Goal: Transaction & Acquisition: Subscribe to service/newsletter

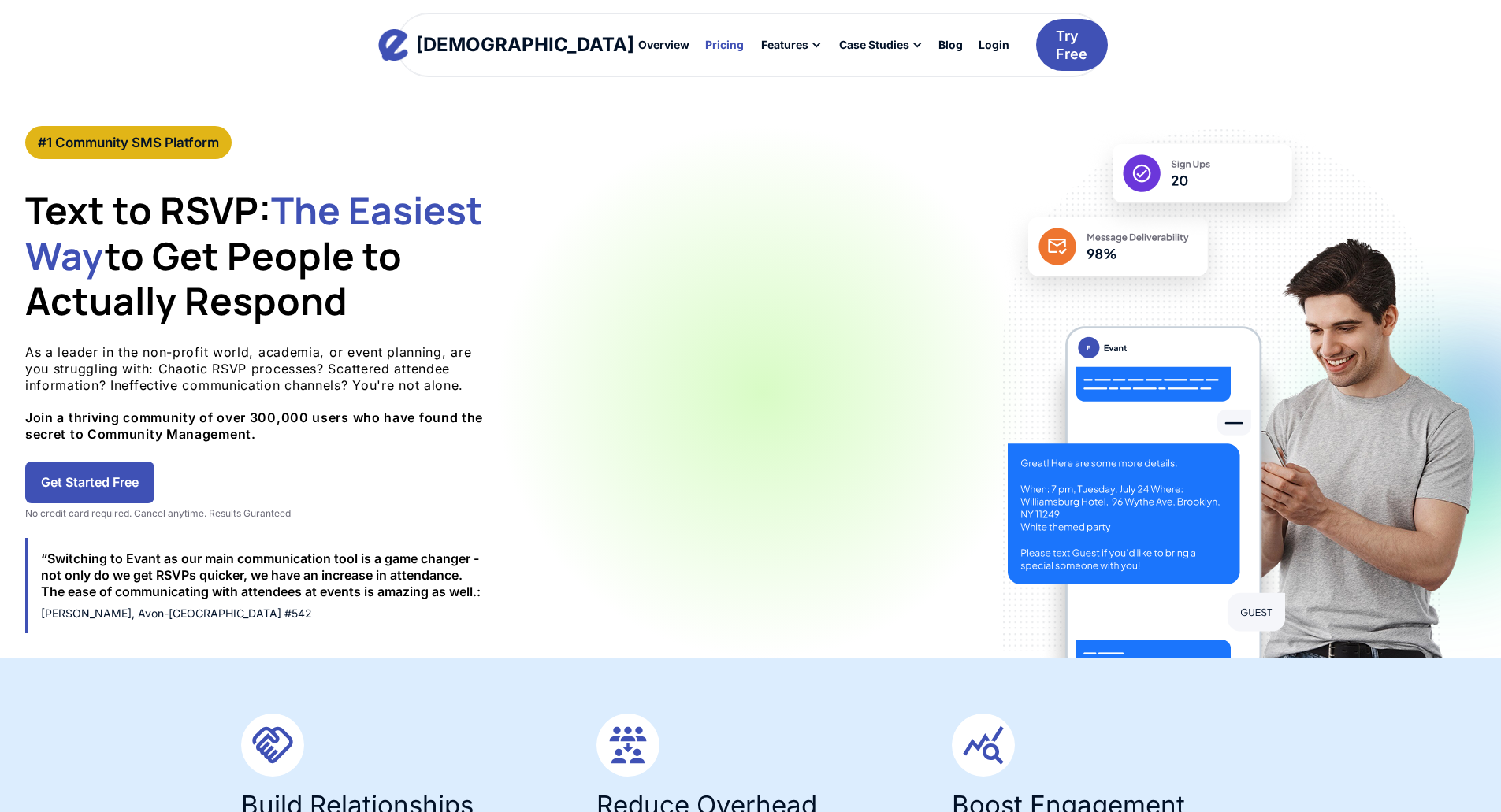
click at [705, 39] on div "Pricing" at bounding box center [724, 45] width 39 height 11
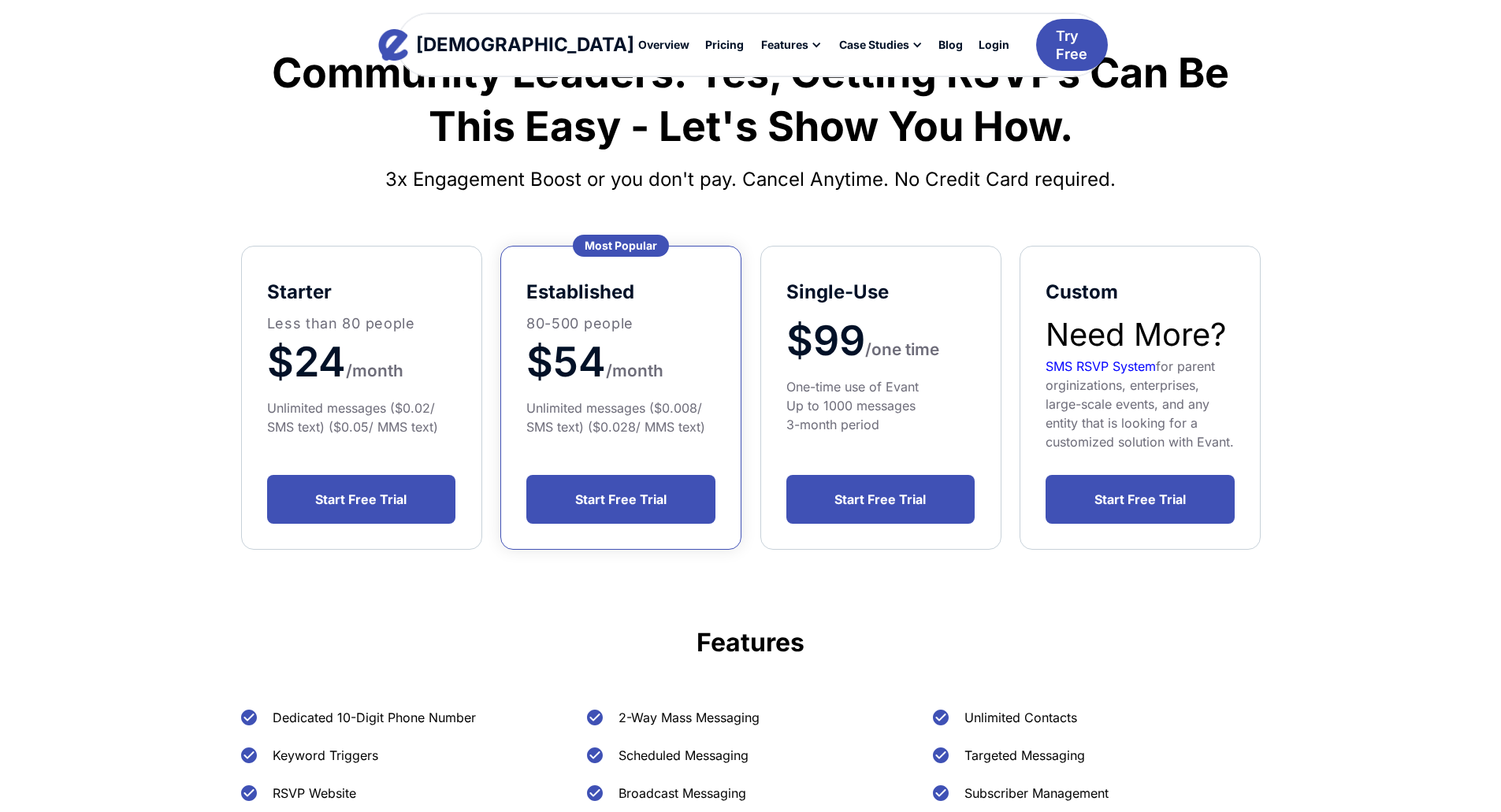
scroll to position [158, 0]
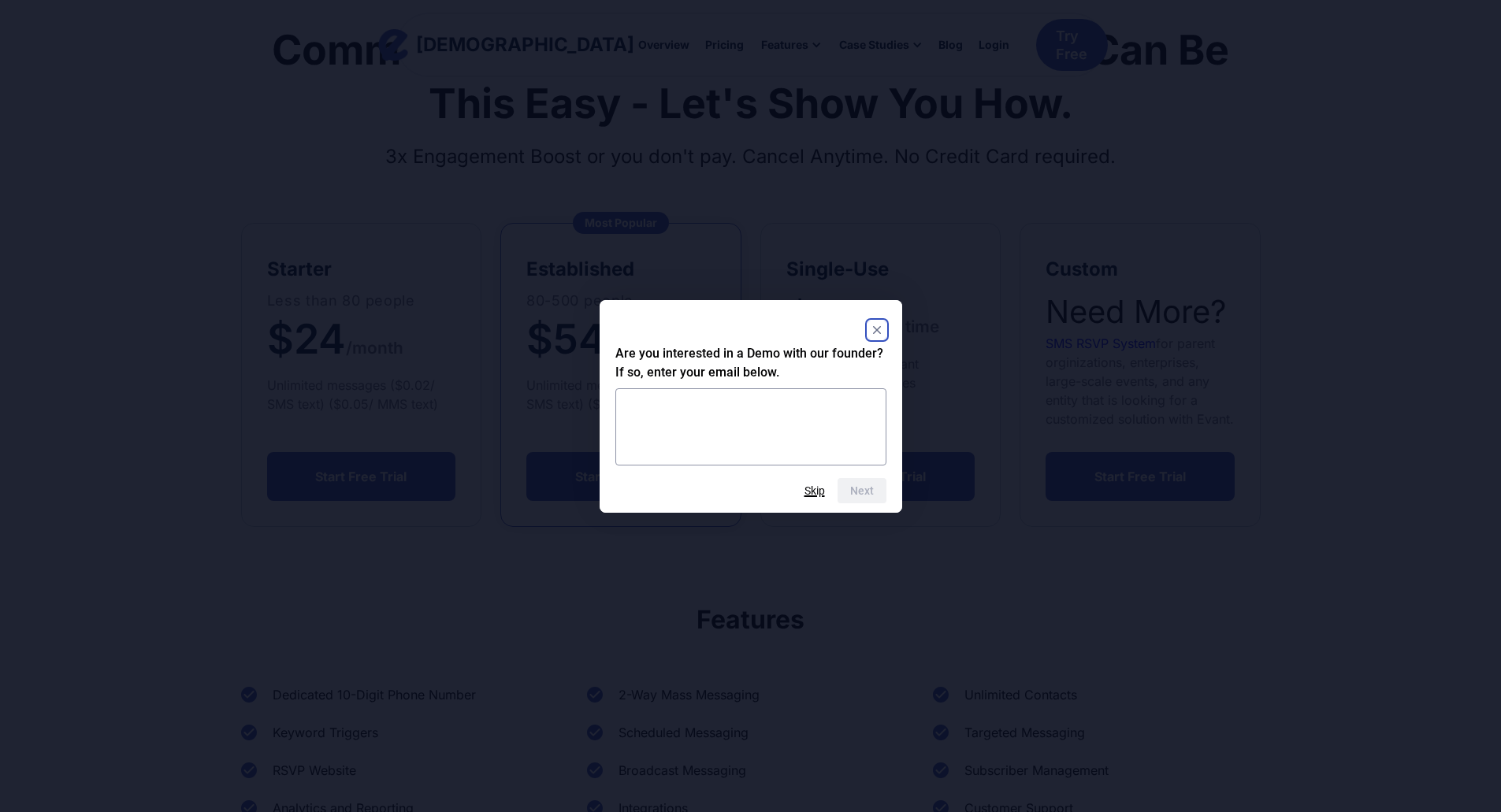
click at [815, 489] on button "Skip" at bounding box center [815, 491] width 21 height 13
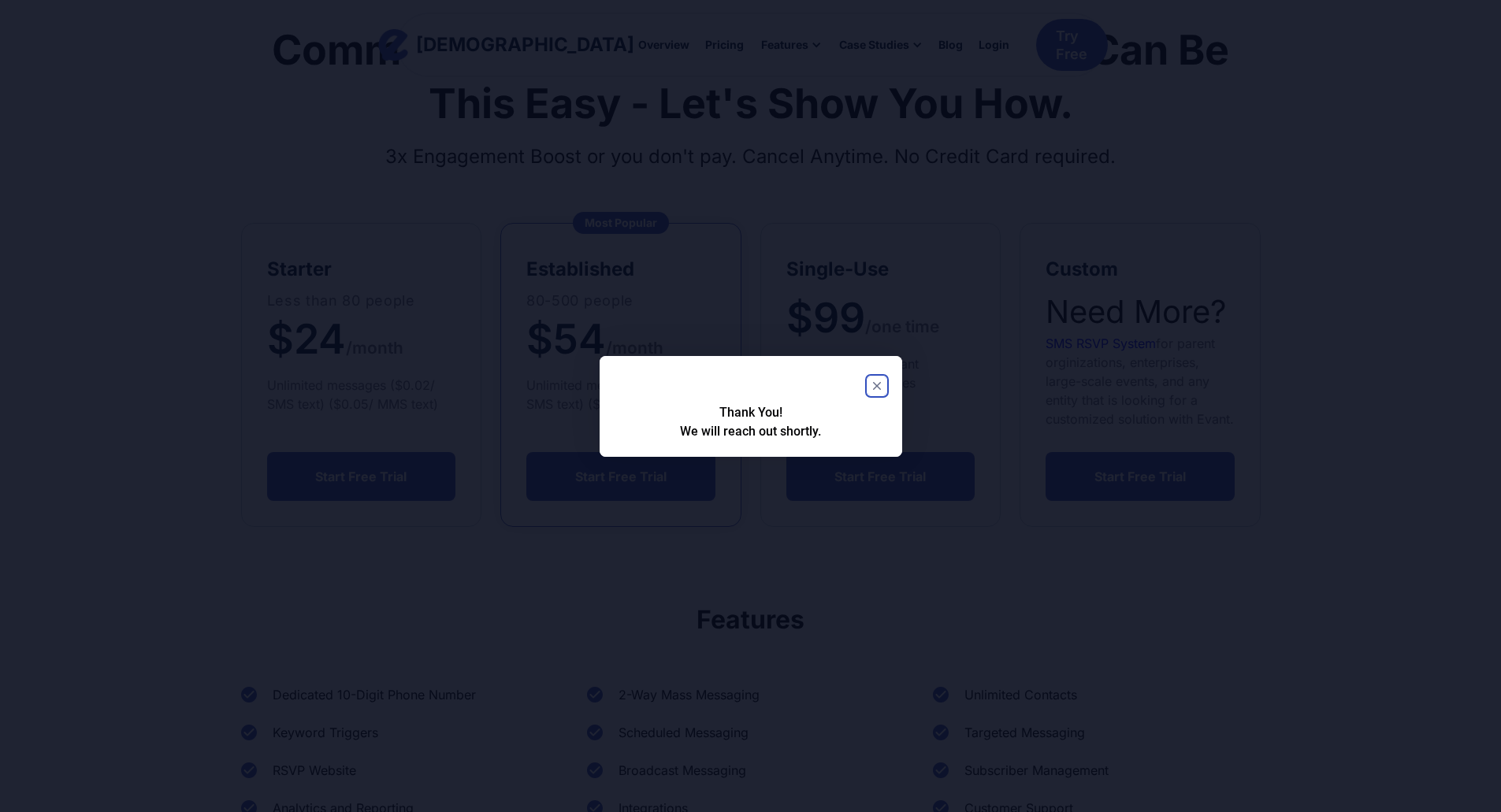
click at [874, 385] on rect "Close" at bounding box center [877, 386] width 19 height 19
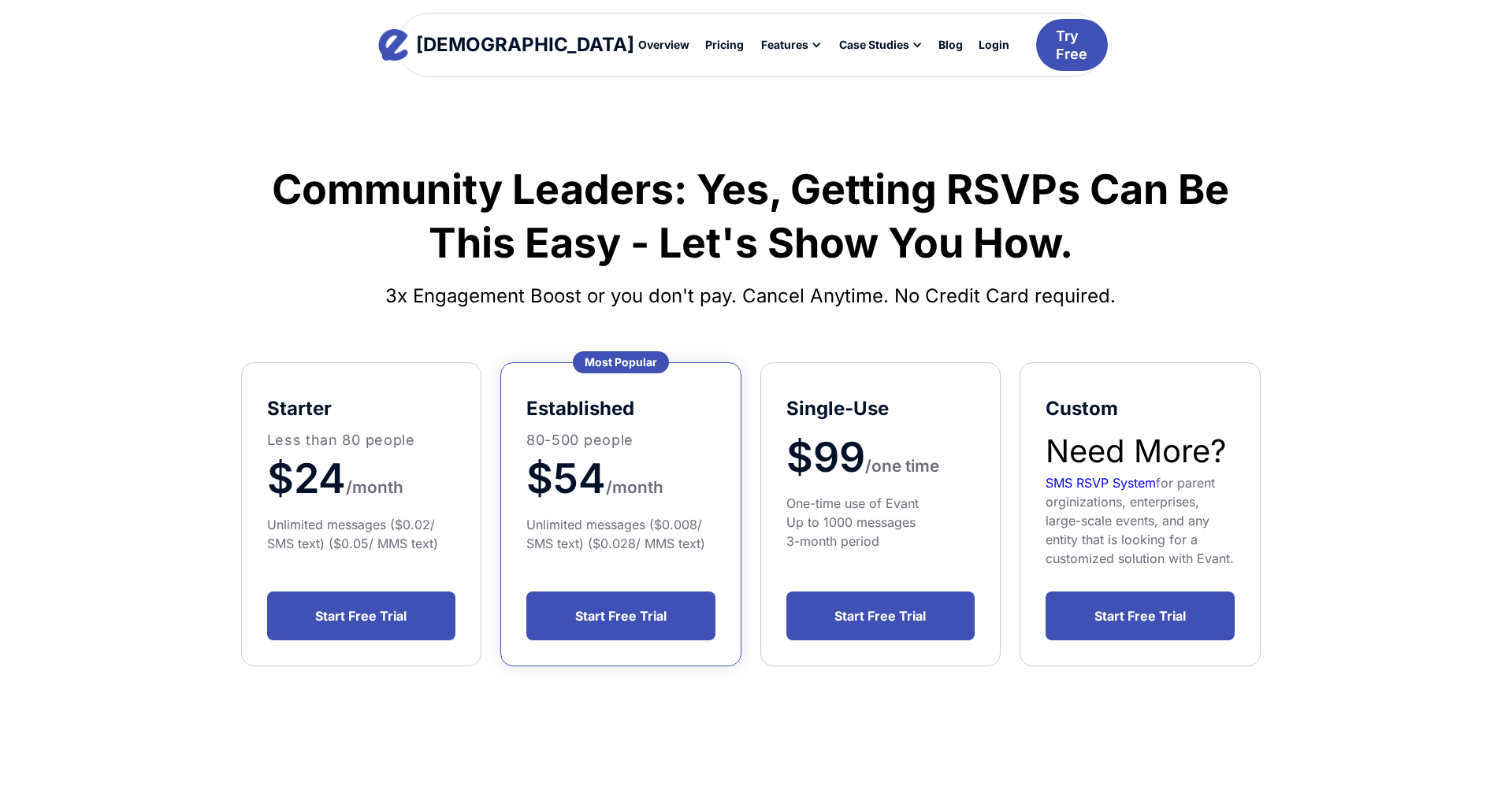
scroll to position [0, 0]
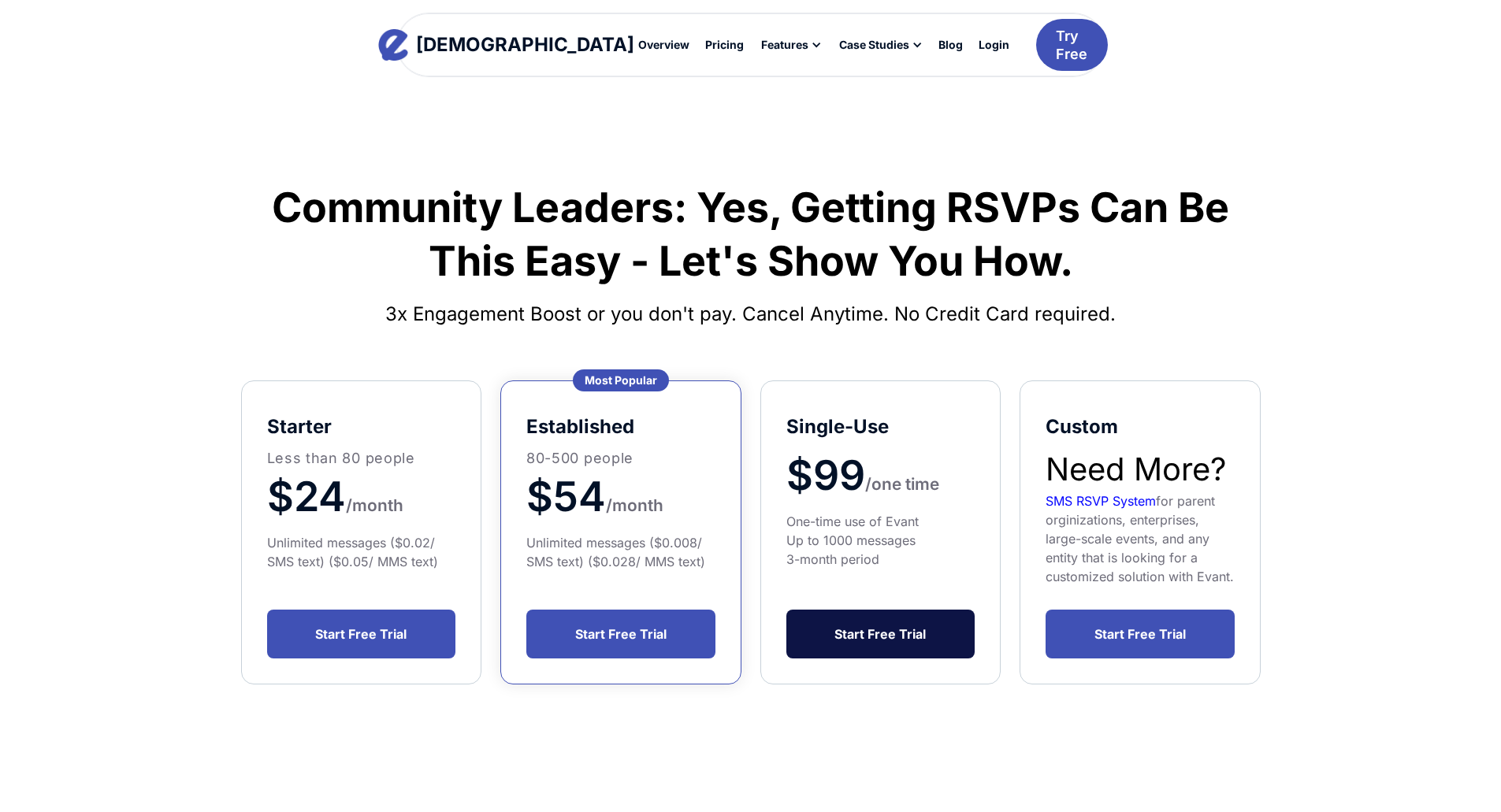
click at [925, 629] on link "Start Free Trial" at bounding box center [881, 634] width 190 height 49
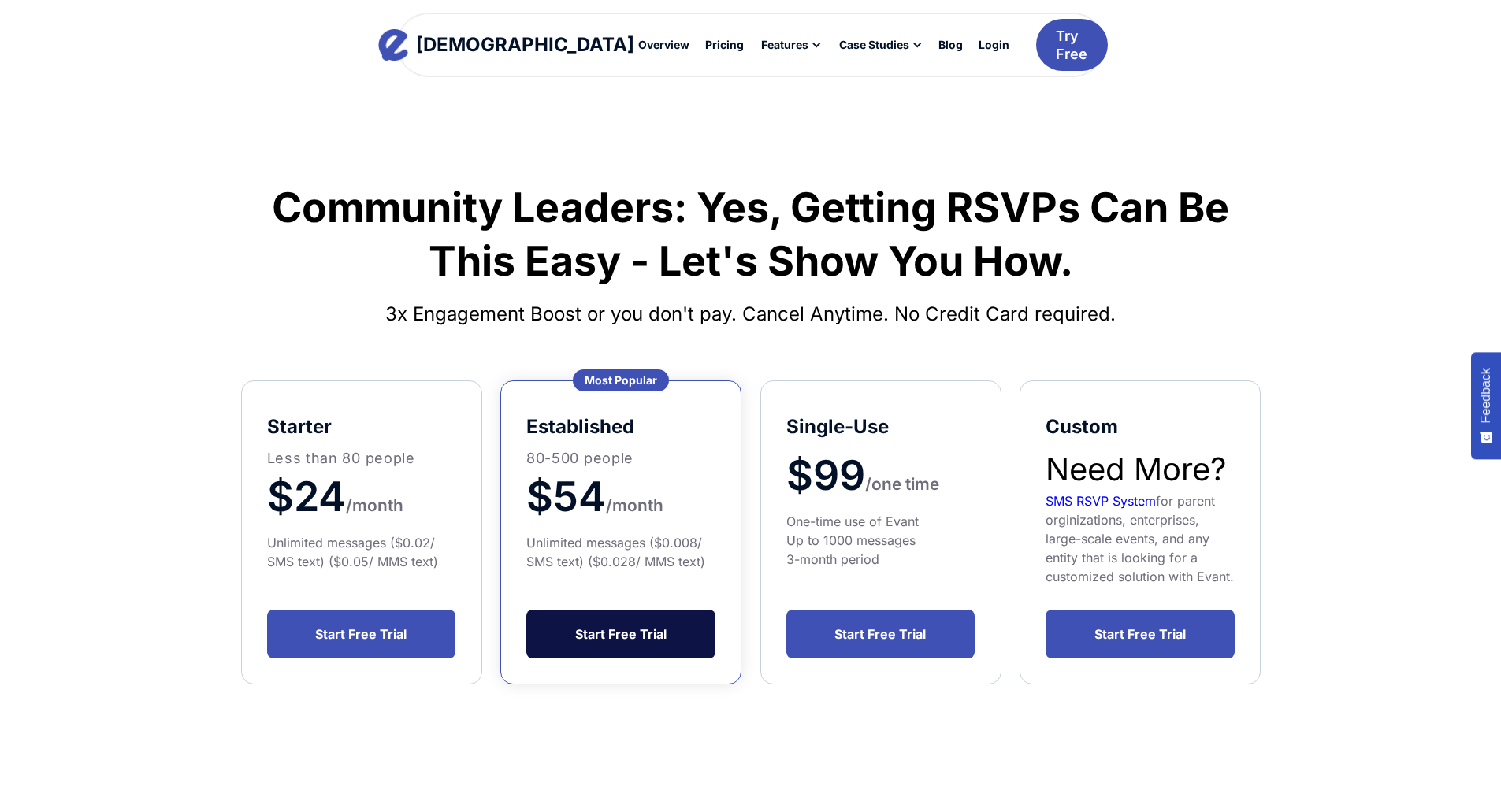
click at [666, 626] on link "Start Free Trial" at bounding box center [621, 634] width 190 height 49
